Goal: Task Accomplishment & Management: Manage account settings

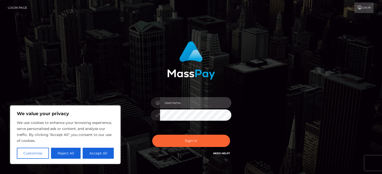
type input "[EMAIL_ADDRESS][DOMAIN_NAME]"
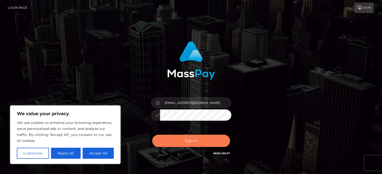
click at [190, 147] on div "Sign in Need Help?" at bounding box center [191, 143] width 88 height 22
click at [198, 141] on button "Sign in" at bounding box center [191, 141] width 78 height 12
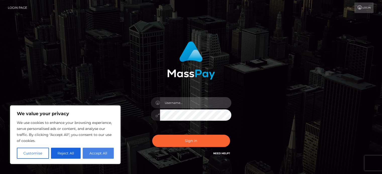
type input "[EMAIL_ADDRESS][DOMAIN_NAME]"
click at [97, 155] on button "Accept All" at bounding box center [98, 153] width 31 height 11
checkbox input "true"
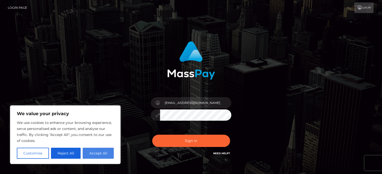
checkbox input "true"
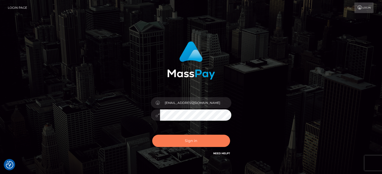
click at [199, 141] on button "Sign in" at bounding box center [191, 141] width 78 height 12
